Goal: Book appointment/travel/reservation

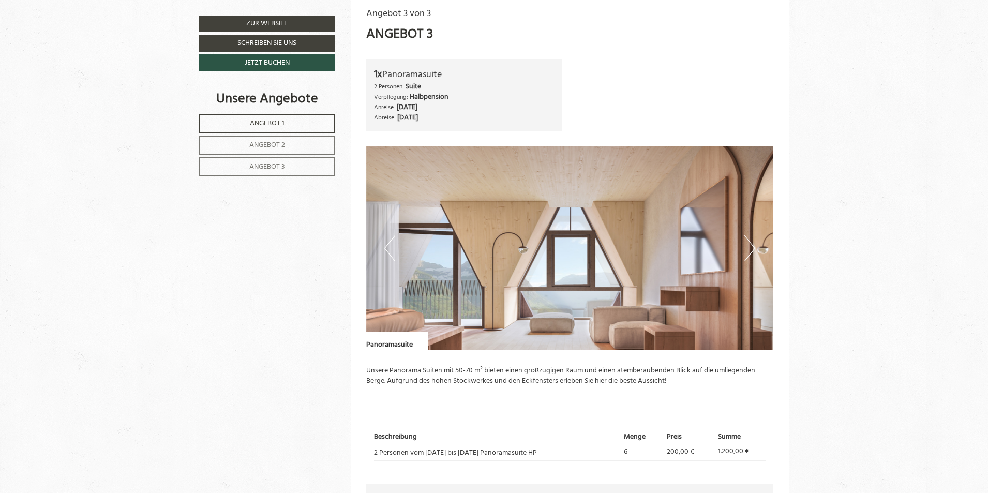
scroll to position [1756, 0]
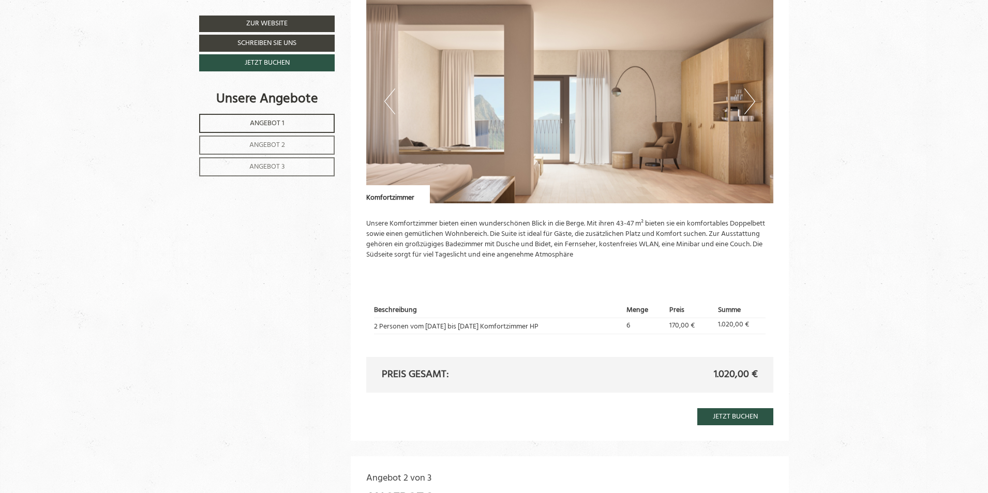
scroll to position [825, 0]
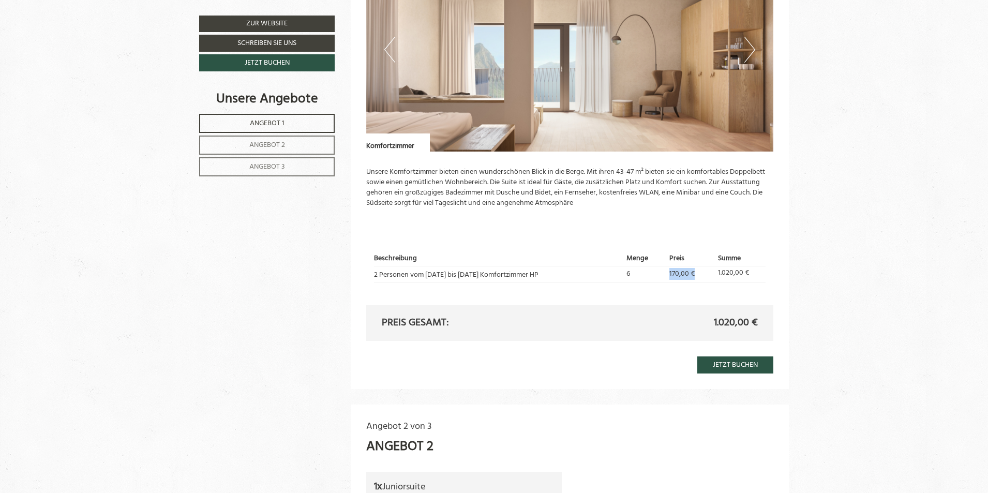
drag, startPoint x: 666, startPoint y: 272, endPoint x: 692, endPoint y: 272, distance: 26.4
click at [692, 272] on td "170,00 €" at bounding box center [690, 274] width 48 height 16
click at [692, 273] on td "170,00 €" at bounding box center [690, 274] width 48 height 16
drag, startPoint x: 696, startPoint y: 273, endPoint x: 669, endPoint y: 274, distance: 27.4
click at [666, 274] on td "170,00 €" at bounding box center [690, 274] width 48 height 16
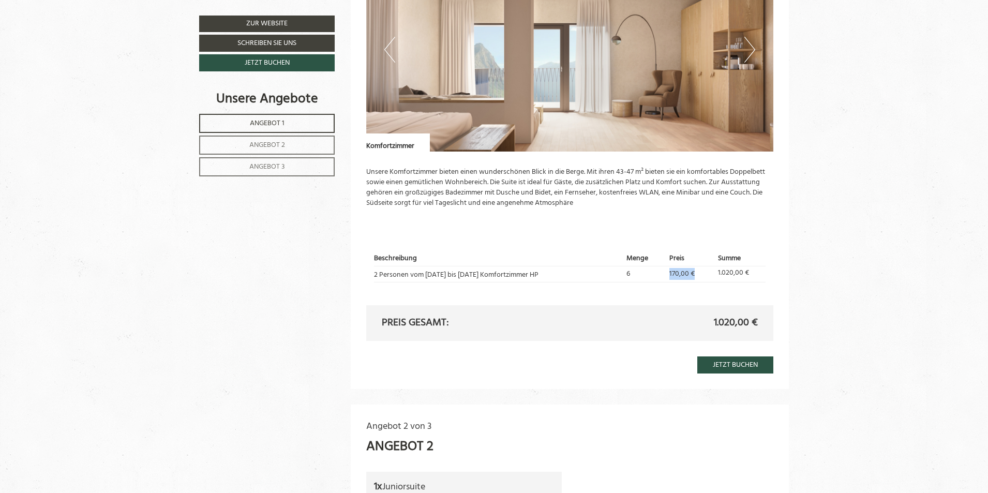
click at [669, 274] on span "170,00 €" at bounding box center [681, 274] width 25 height 12
